Goal: Transaction & Acquisition: Purchase product/service

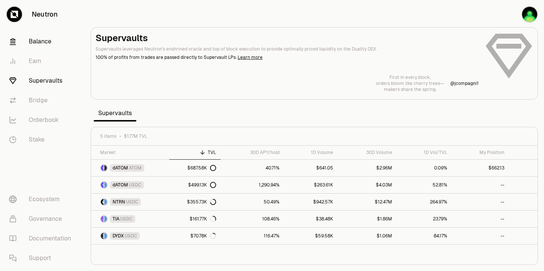
click at [44, 42] on link "Balance" at bounding box center [42, 42] width 79 height 20
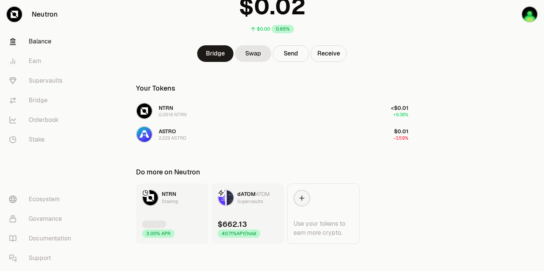
scroll to position [70, 0]
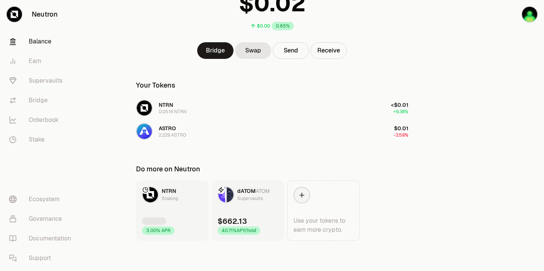
click at [253, 215] on link "dATOM ATOM Supervaults $662.13 40.71% APY/hold" at bounding box center [248, 211] width 73 height 60
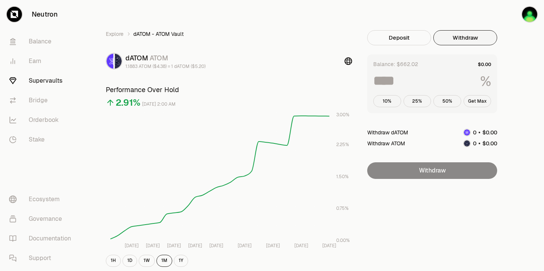
click at [459, 37] on button "Withdraw" at bounding box center [465, 37] width 64 height 15
click at [476, 100] on button "Get Max" at bounding box center [478, 101] width 28 height 12
type input "***"
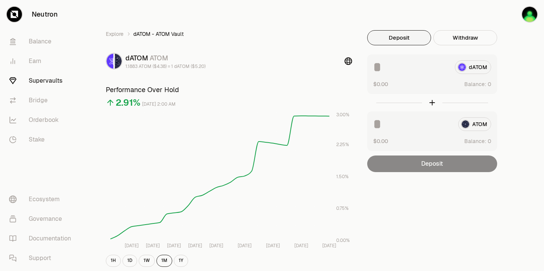
click at [399, 39] on button "Deposit" at bounding box center [399, 37] width 64 height 15
click at [394, 41] on button "Deposit" at bounding box center [399, 37] width 64 height 15
click at [482, 83] on div at bounding box center [483, 84] width 15 height 6
click at [311, 67] on div "dATOM ATOM 1.1888 ATOM ($4.37) = 1 dATOM ($5.19)" at bounding box center [229, 61] width 246 height 17
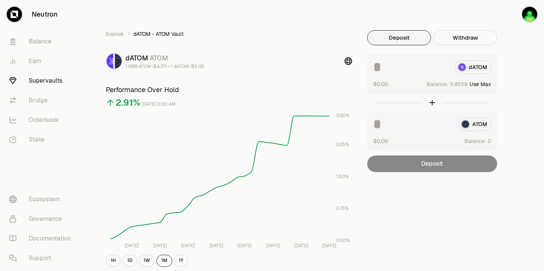
click at [487, 84] on button "Use Max" at bounding box center [481, 84] width 22 height 8
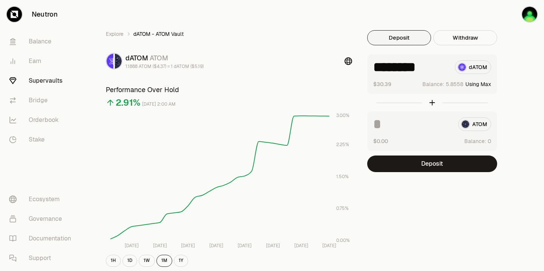
type input "********"
click at [475, 125] on div "ATOM" at bounding box center [432, 124] width 118 height 14
click at [423, 134] on div "ATOM $0.00 Balance:" at bounding box center [432, 131] width 130 height 40
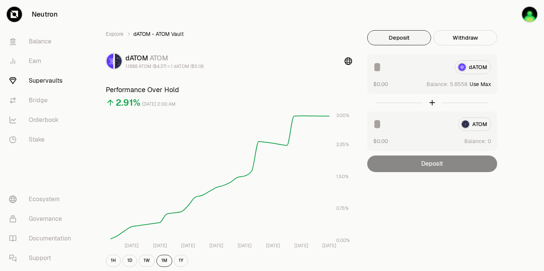
click at [481, 126] on div "ATOM" at bounding box center [432, 124] width 118 height 14
click at [488, 83] on button "Use Max" at bounding box center [481, 84] width 22 height 8
type input "********"
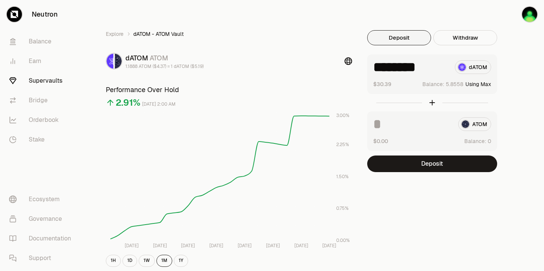
click at [474, 85] on button "Using Max" at bounding box center [478, 84] width 26 height 8
click at [489, 85] on button "Using Max" at bounding box center [478, 84] width 26 height 8
click at [474, 84] on button "Using Max" at bounding box center [478, 84] width 26 height 8
click at [34, 39] on link "Balance" at bounding box center [42, 42] width 79 height 20
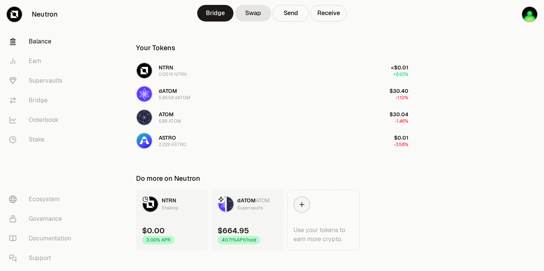
scroll to position [116, 0]
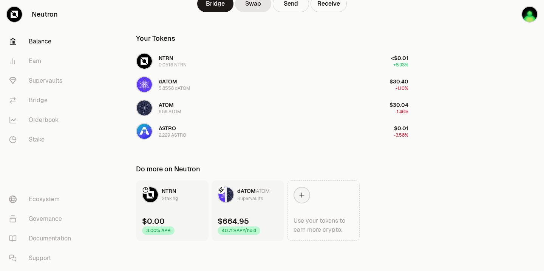
click at [254, 210] on link "dATOM ATOM Supervaults $664.95 40.71% APY/hold" at bounding box center [248, 211] width 73 height 60
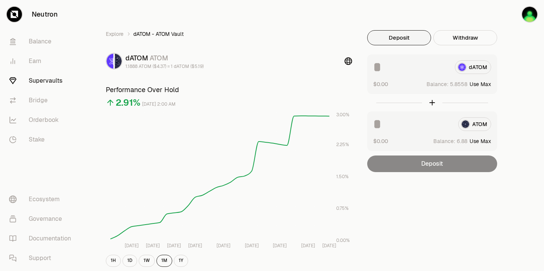
click at [485, 85] on button "Use Max" at bounding box center [481, 84] width 22 height 8
type input "********"
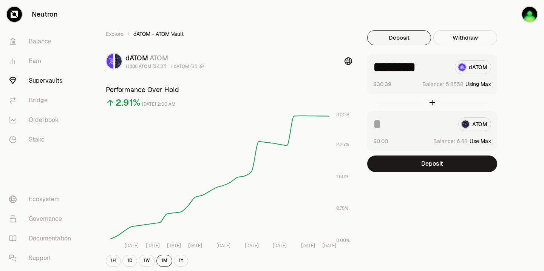
click at [485, 141] on button "Use Max" at bounding box center [481, 142] width 22 height 8
type input "****"
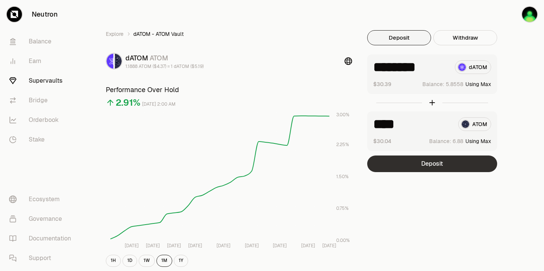
click at [430, 164] on button "Deposit" at bounding box center [432, 164] width 130 height 17
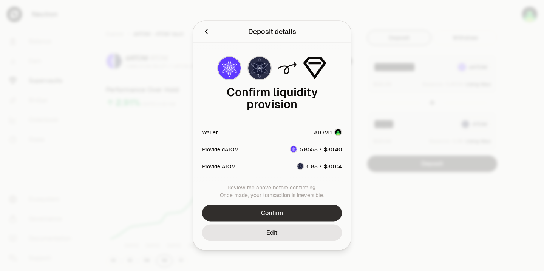
click at [265, 211] on button "Confirm" at bounding box center [272, 213] width 140 height 17
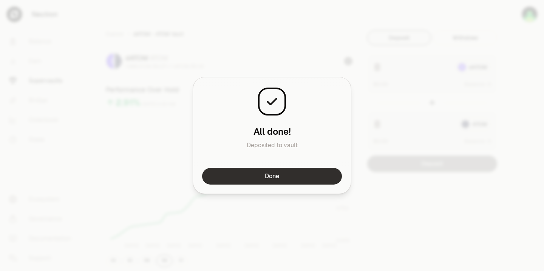
click at [274, 175] on button "Done" at bounding box center [272, 176] width 140 height 17
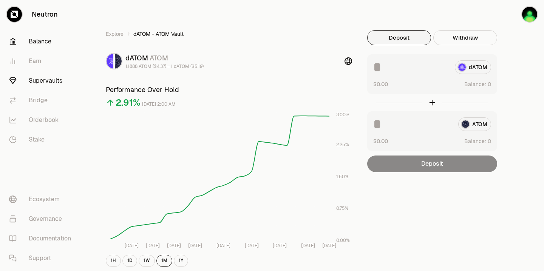
click at [37, 40] on link "Balance" at bounding box center [42, 42] width 79 height 20
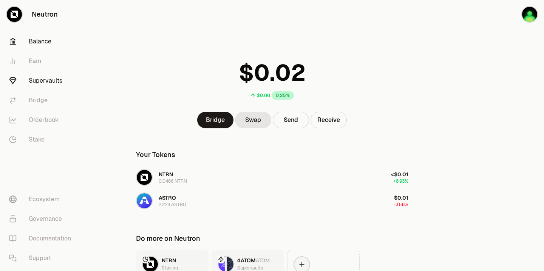
click at [41, 83] on link "Supervaults" at bounding box center [42, 81] width 79 height 20
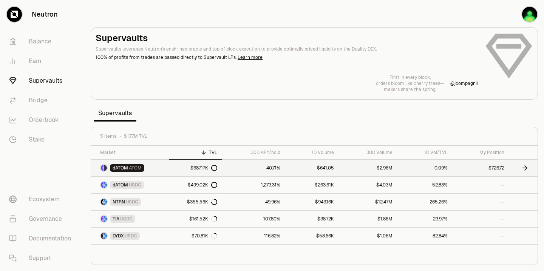
click at [117, 168] on span "dATOM" at bounding box center [120, 168] width 15 height 6
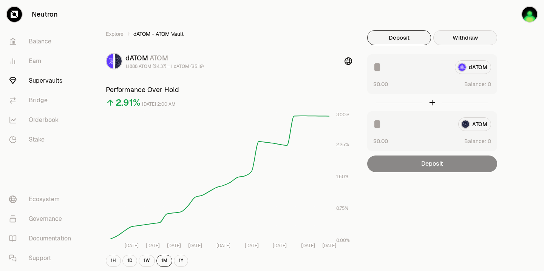
click at [460, 36] on button "Withdraw" at bounding box center [465, 37] width 64 height 15
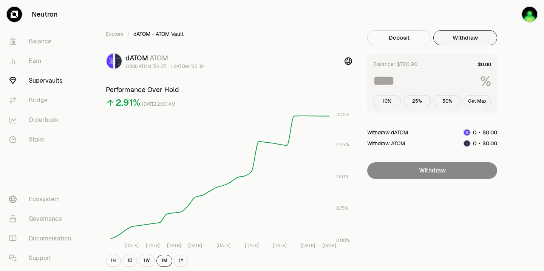
click at [477, 102] on button "Get Max" at bounding box center [478, 101] width 28 height 12
type input "***"
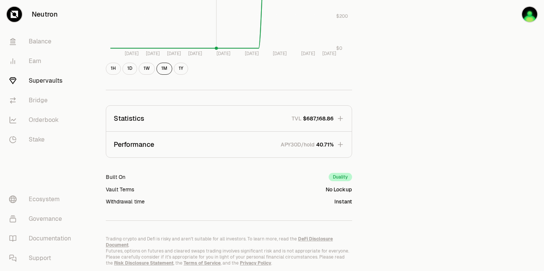
scroll to position [428, 0]
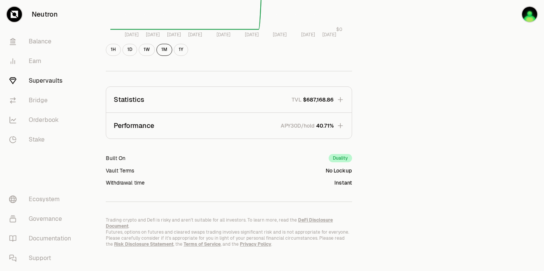
click at [341, 125] on icon "button" at bounding box center [340, 125] width 5 height 5
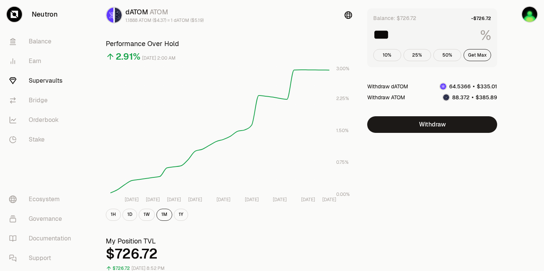
scroll to position [0, 0]
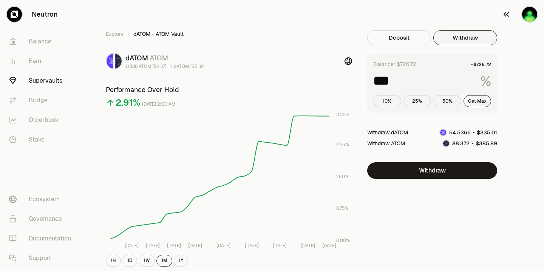
click at [528, 15] on img "button" at bounding box center [529, 14] width 15 height 15
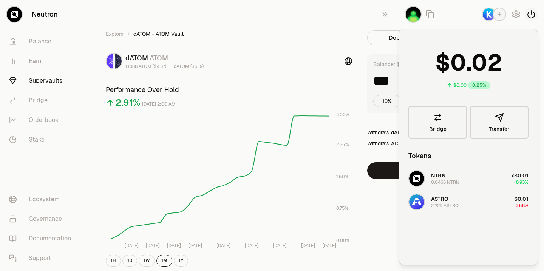
click at [532, 16] on icon "button" at bounding box center [531, 14] width 9 height 9
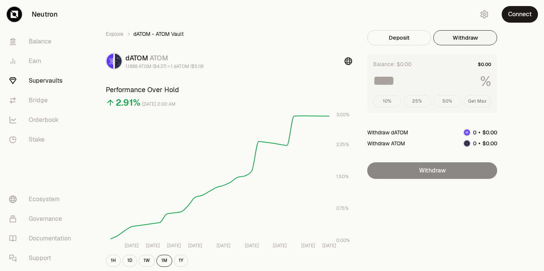
click at [44, 81] on link "Supervaults" at bounding box center [42, 81] width 79 height 20
